Goal: Navigation & Orientation: Find specific page/section

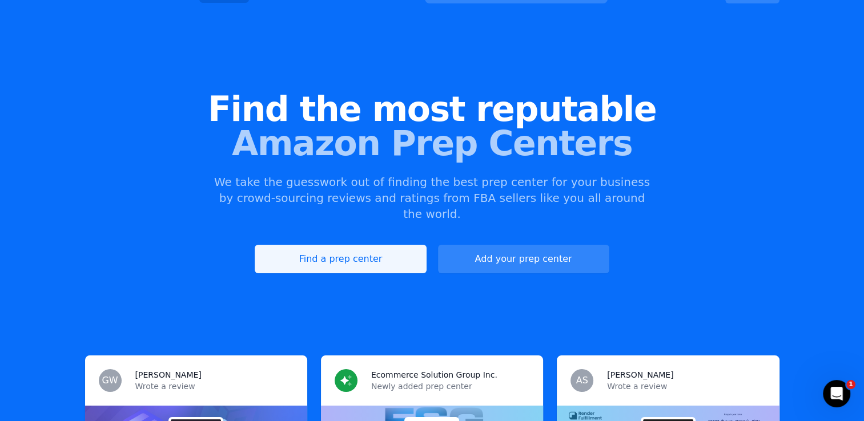
scroll to position [76, 0]
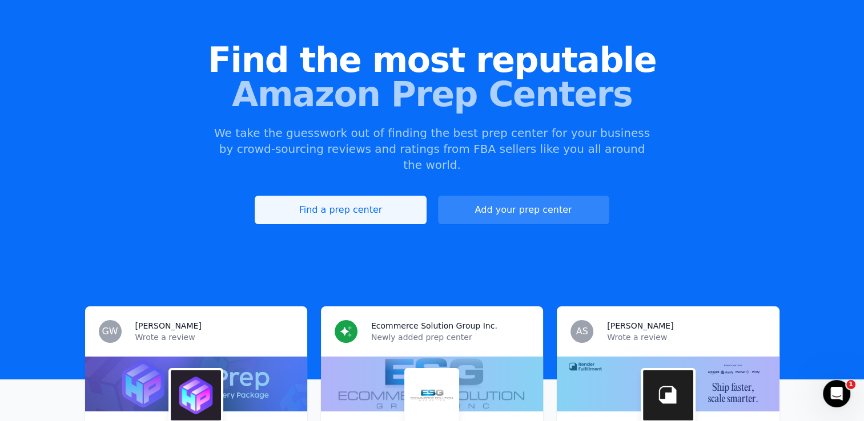
click at [340, 197] on link "Find a prep center" at bounding box center [340, 210] width 171 height 29
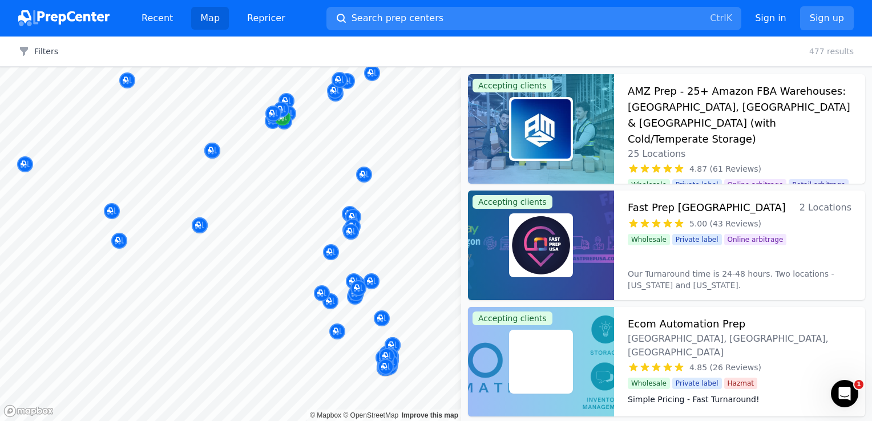
click at [272, 67] on div at bounding box center [230, 67] width 461 height 0
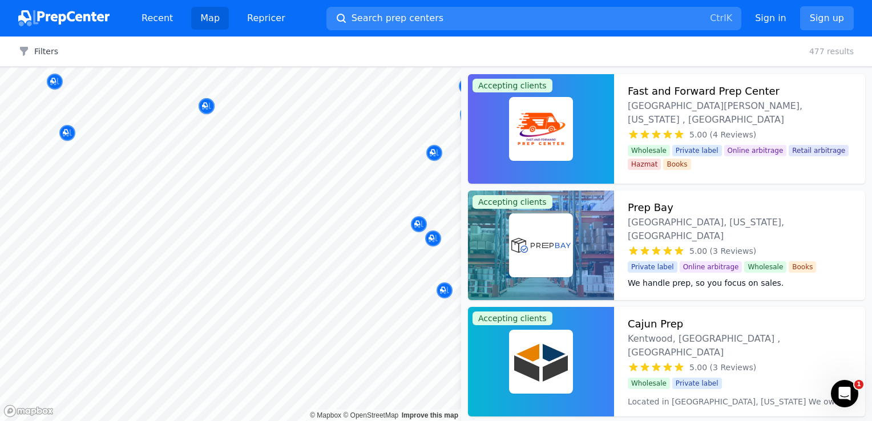
click at [187, 260] on body "Recent Map Repricer Search prep centers Ctrl K Open main menu Sign in Sign up F…" at bounding box center [436, 210] width 872 height 421
click at [237, 257] on body "Recent Map Repricer Search prep centers Ctrl K Open main menu Sign in Sign up F…" at bounding box center [436, 210] width 872 height 421
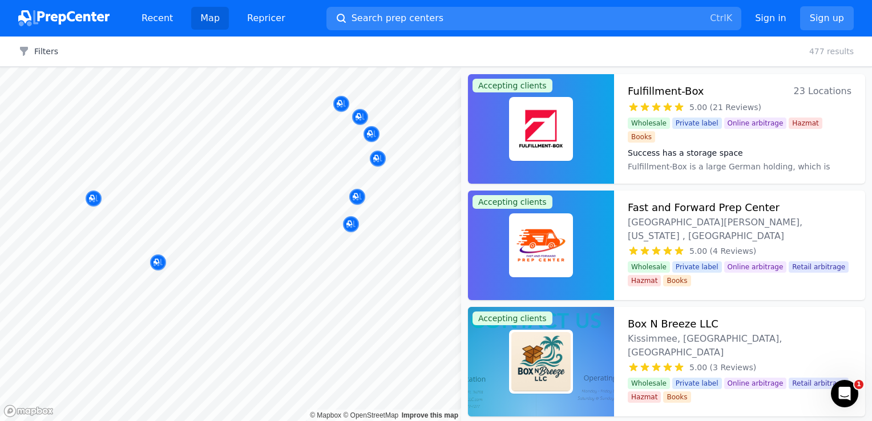
click at [0, 262] on html "Recent Map Repricer Search prep centers Ctrl K Open main menu Sign in Sign up F…" at bounding box center [436, 210] width 872 height 421
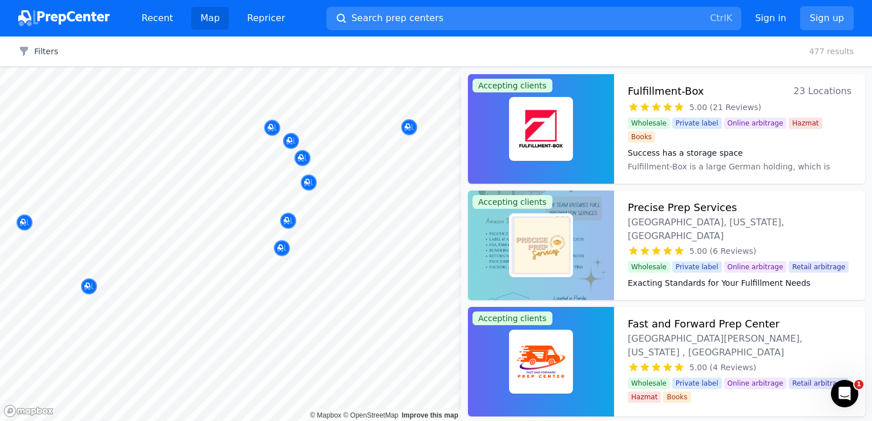
click at [280, 249] on div at bounding box center [382, 244] width 219 height 9
click at [284, 248] on div at bounding box center [382, 244] width 219 height 9
click at [276, 248] on div at bounding box center [382, 244] width 219 height 9
